Goal: Entertainment & Leisure: Consume media (video, audio)

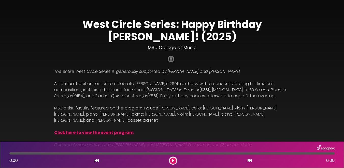
click at [174, 161] on button at bounding box center [173, 161] width 6 height 6
click at [174, 160] on icon at bounding box center [173, 160] width 2 height 3
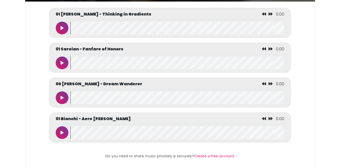
scroll to position [93, 0]
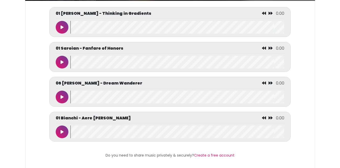
click at [63, 27] on icon at bounding box center [62, 27] width 3 height 4
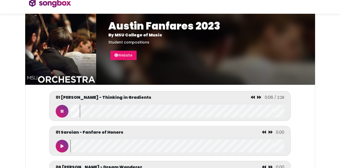
scroll to position [13, 0]
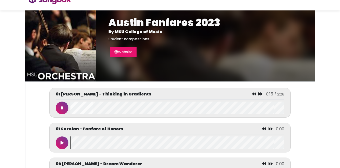
click at [62, 109] on icon at bounding box center [62, 108] width 3 height 4
click at [61, 142] on icon at bounding box center [62, 143] width 3 height 4
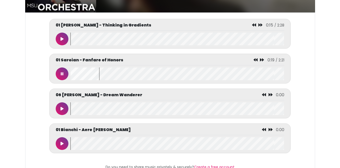
scroll to position [82, 0]
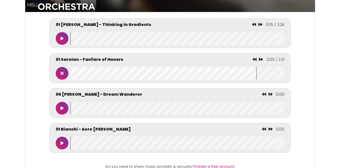
drag, startPoint x: 60, startPoint y: 73, endPoint x: 62, endPoint y: 78, distance: 5.9
click at [60, 73] on button at bounding box center [62, 73] width 13 height 13
drag, startPoint x: 60, startPoint y: 108, endPoint x: 109, endPoint y: 95, distance: 50.9
click at [63, 105] on button at bounding box center [62, 108] width 13 height 13
drag, startPoint x: 94, startPoint y: 113, endPoint x: 136, endPoint y: 111, distance: 42.5
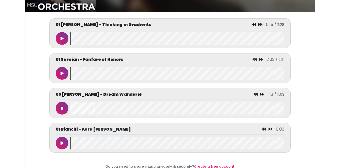
click at [136, 111] on wave at bounding box center [177, 108] width 214 height 13
click at [155, 108] on wave at bounding box center [177, 108] width 214 height 13
